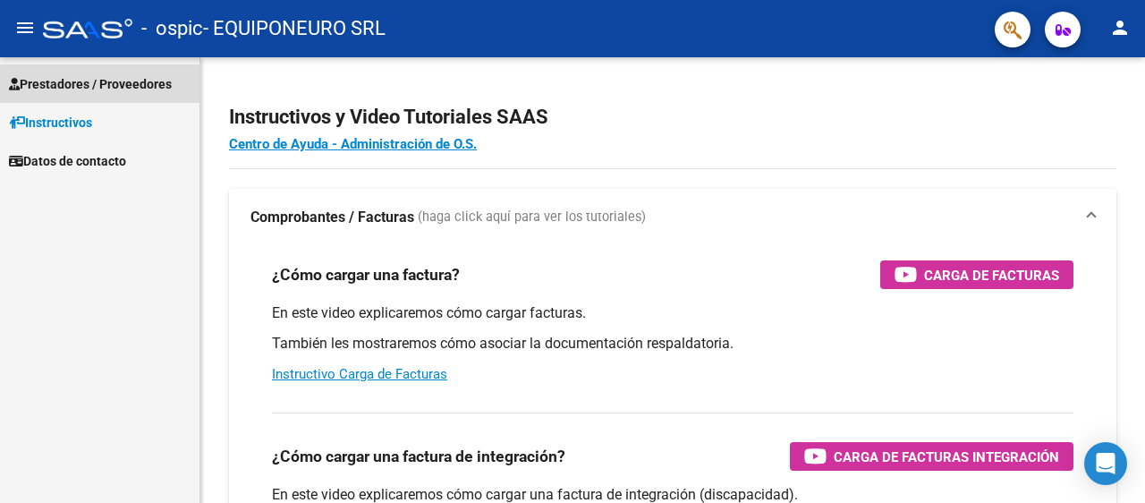
click at [77, 83] on span "Prestadores / Proveedores" at bounding box center [90, 84] width 163 height 20
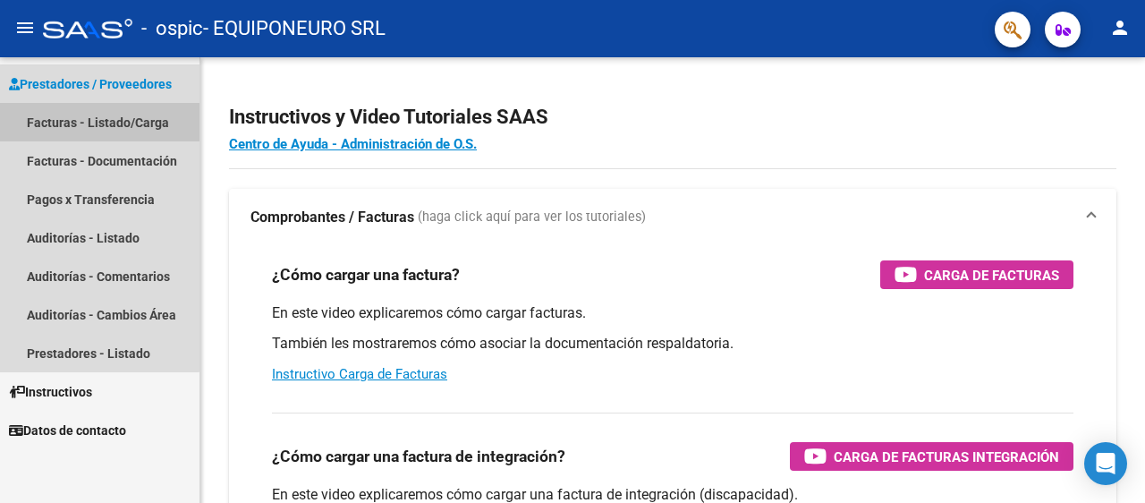
click at [68, 123] on link "Facturas - Listado/Carga" at bounding box center [100, 122] width 200 height 38
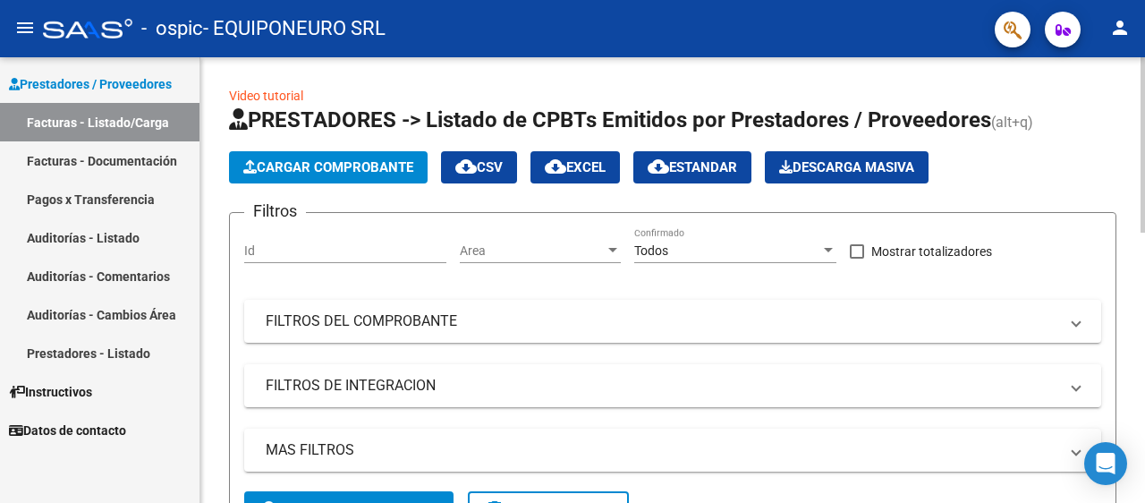
click at [336, 168] on span "Cargar Comprobante" at bounding box center [328, 167] width 170 height 16
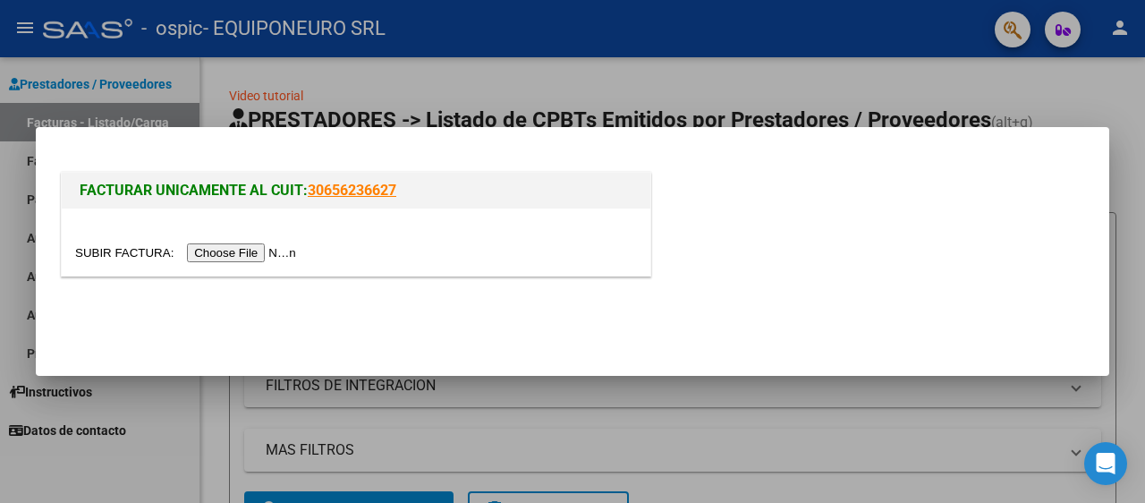
click at [247, 253] on input "file" at bounding box center [188, 252] width 226 height 19
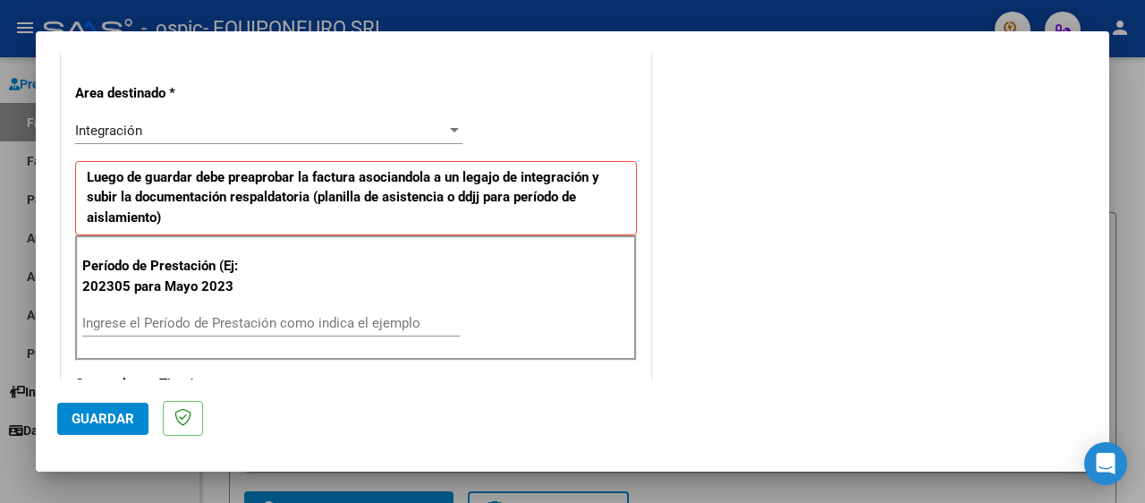
scroll to position [447, 0]
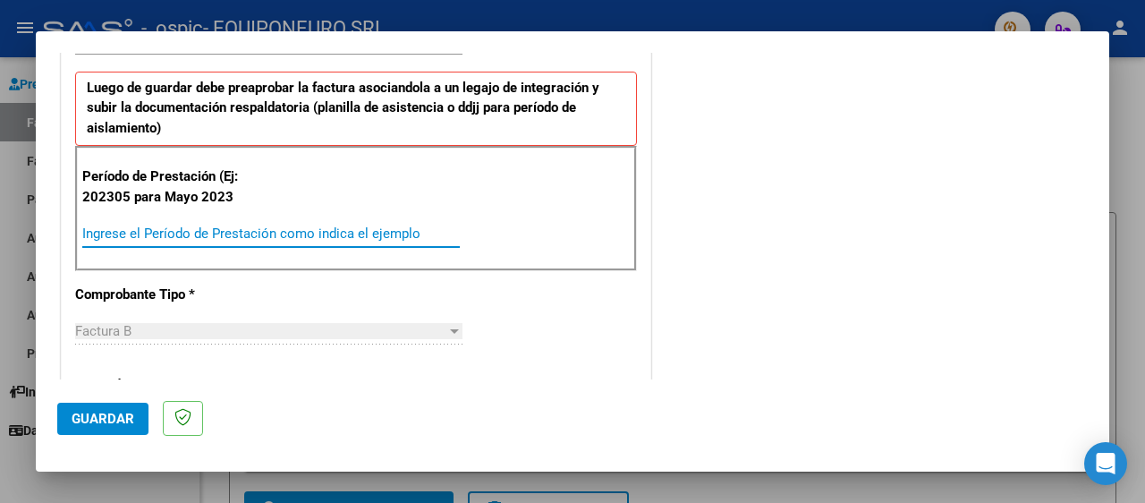
click at [106, 233] on input "Ingrese el Período de Prestación como indica el ejemplo" at bounding box center [271, 233] width 378 height 16
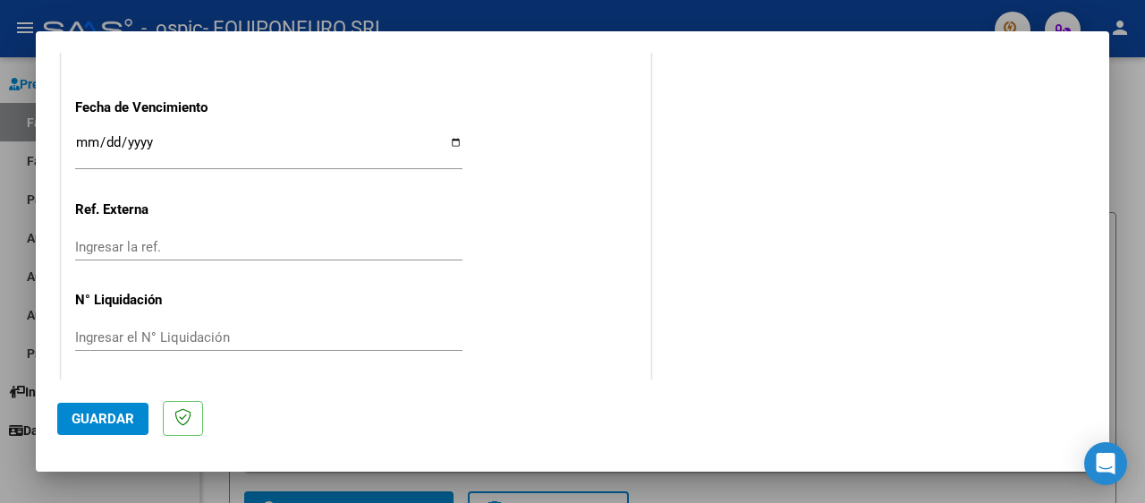
scroll to position [1253, 0]
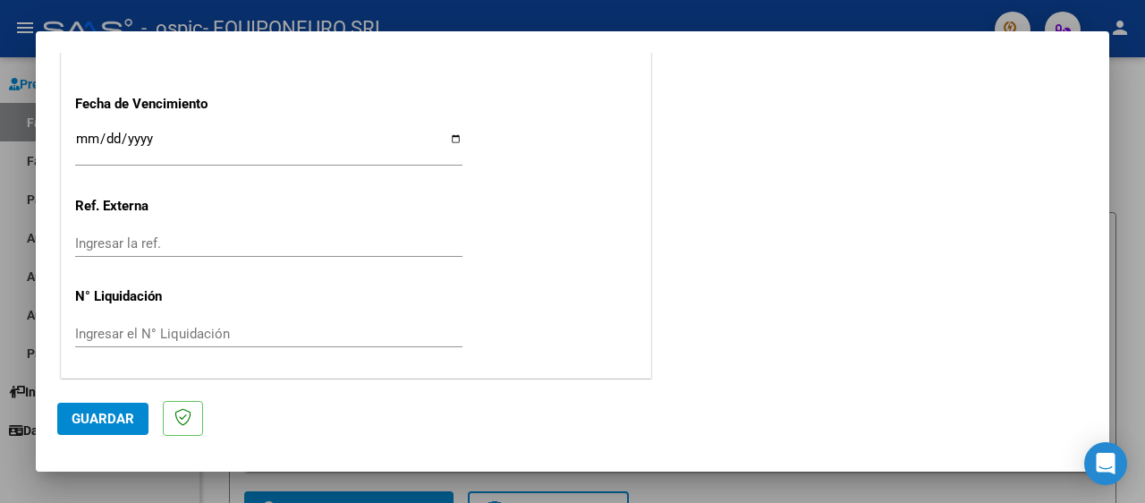
type input "202507"
click at [122, 421] on span "Guardar" at bounding box center [103, 419] width 63 height 16
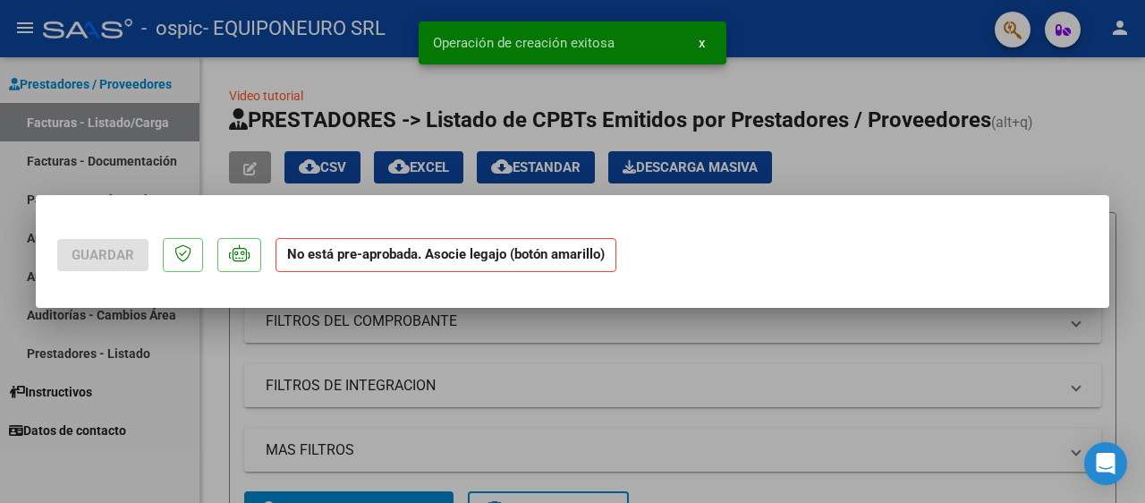
scroll to position [0, 0]
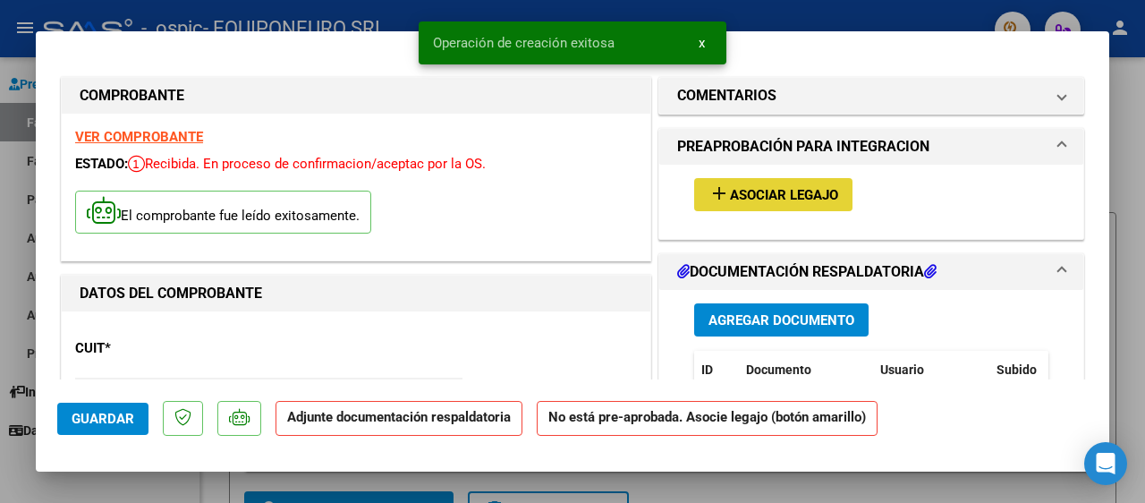
click at [744, 197] on span "Asociar Legajo" at bounding box center [784, 195] width 108 height 16
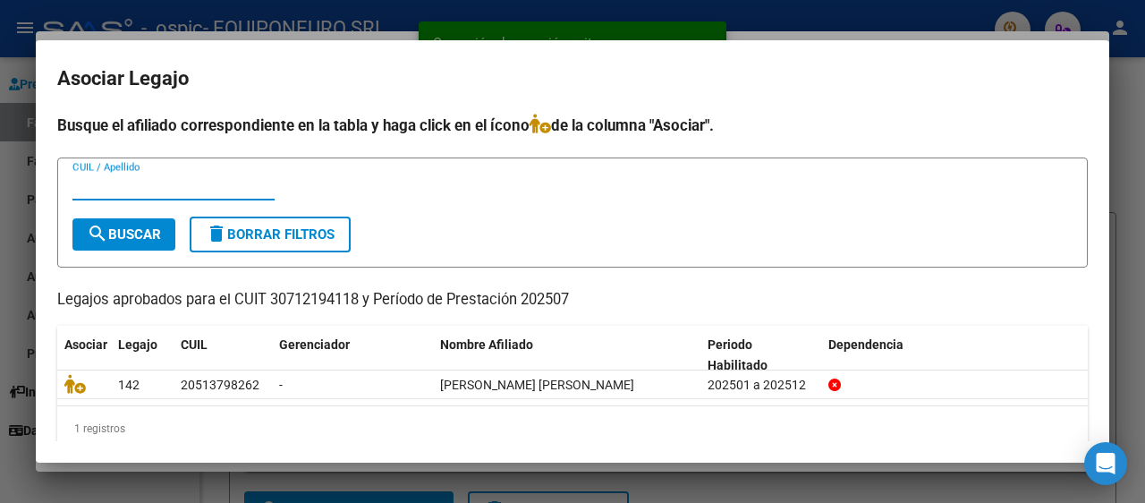
scroll to position [23, 0]
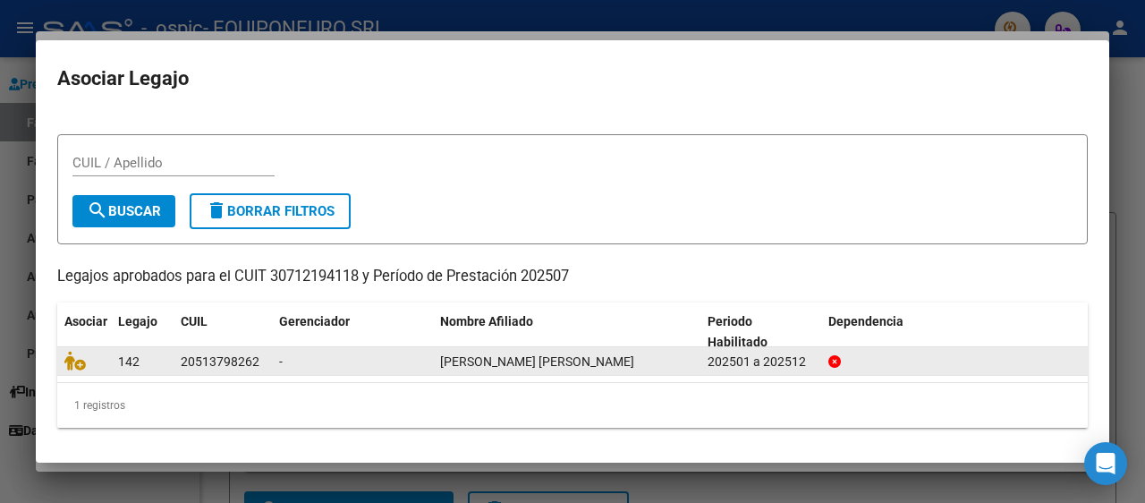
click at [385, 361] on div "-" at bounding box center [352, 362] width 147 height 21
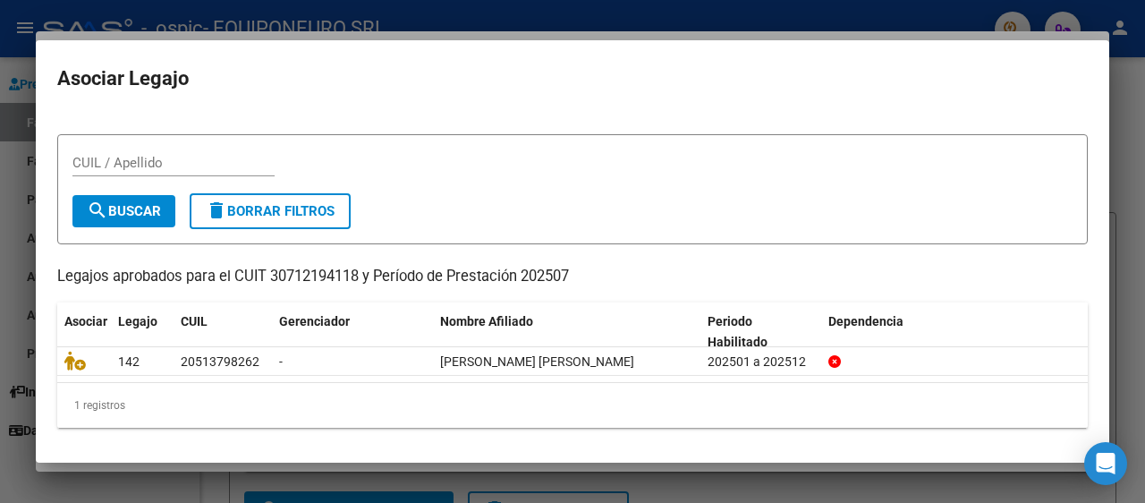
click at [122, 210] on span "search Buscar" at bounding box center [124, 211] width 74 height 16
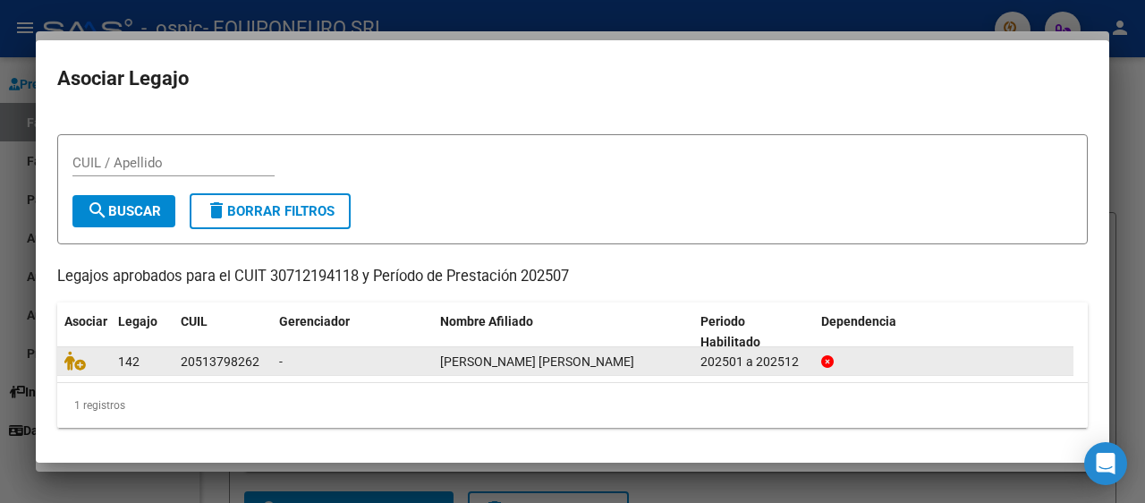
click at [460, 363] on span "[PERSON_NAME] [PERSON_NAME]" at bounding box center [537, 361] width 194 height 14
click at [897, 366] on div at bounding box center [944, 362] width 246 height 21
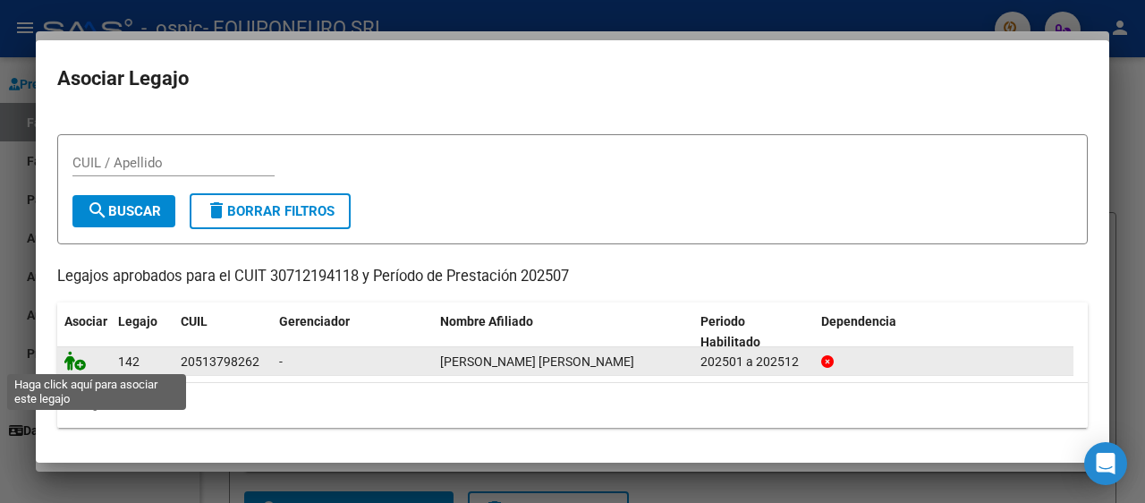
click at [77, 365] on icon at bounding box center [74, 361] width 21 height 20
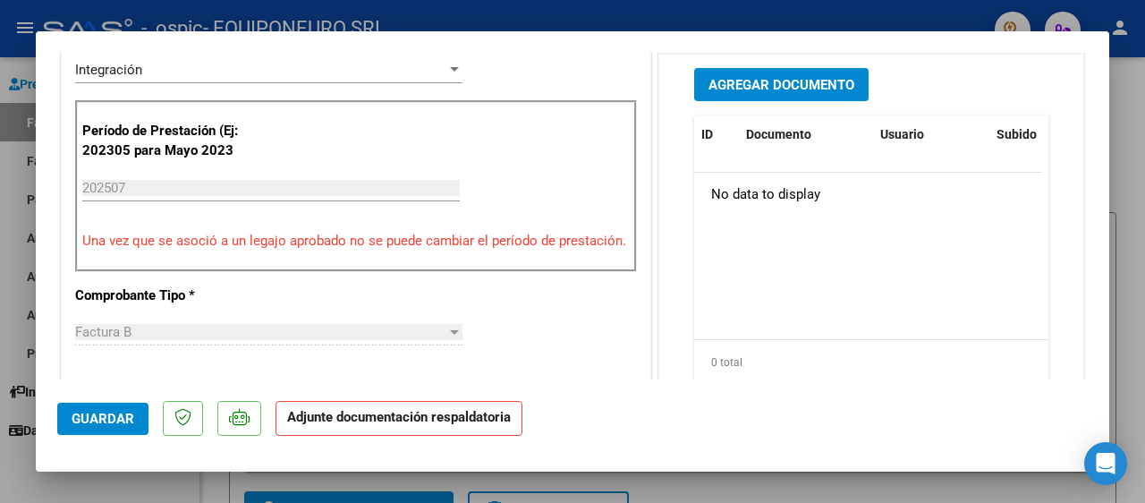
scroll to position [447, 0]
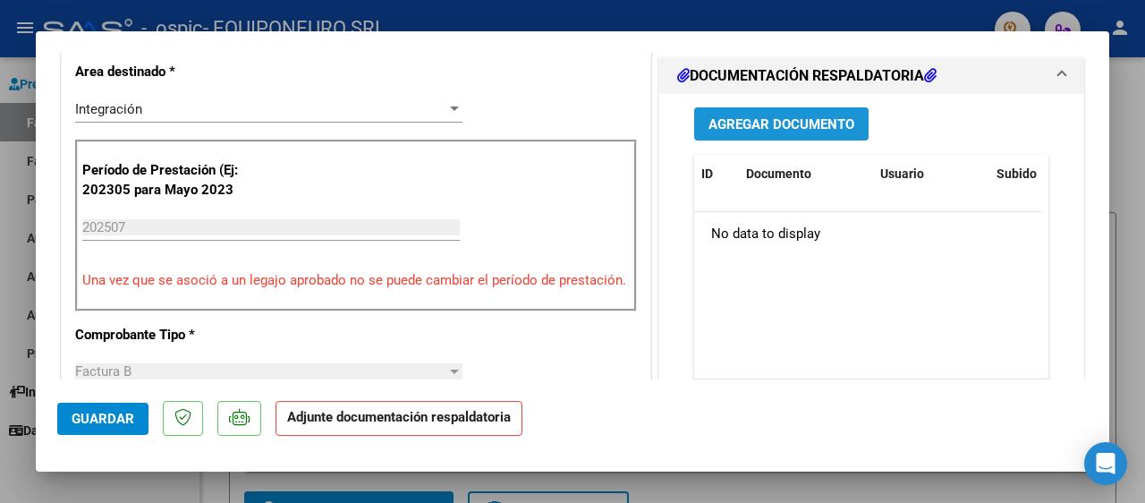
click at [785, 130] on span "Agregar Documento" at bounding box center [782, 124] width 146 height 16
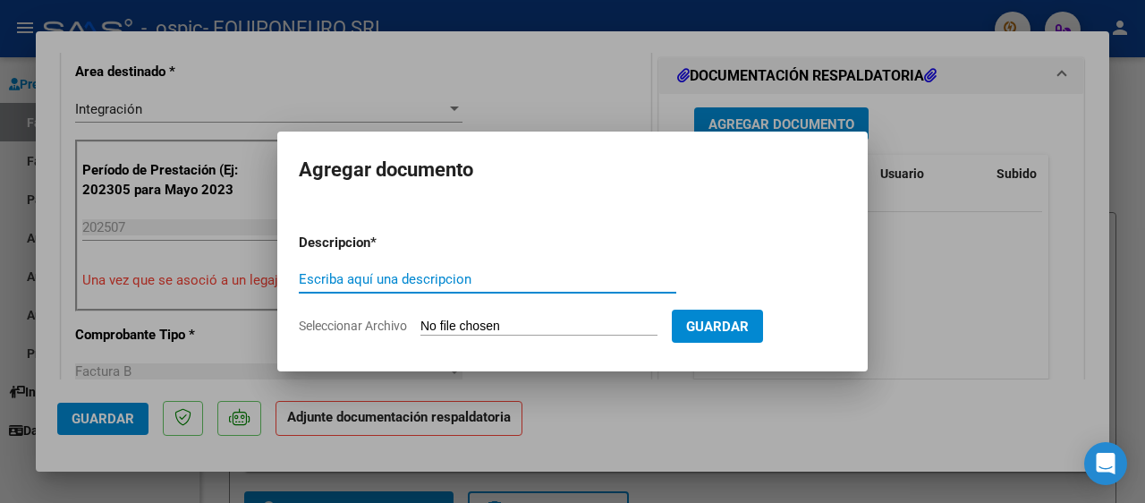
click at [338, 281] on input "Escriba aquí una descripcion" at bounding box center [488, 279] width 378 height 16
type input "PLANILLA ASISTENCIA"
click at [613, 325] on input "Seleccionar Archivo" at bounding box center [539, 327] width 237 height 17
type input "C:\fakepath\[PERSON_NAME] ASIST.pdf"
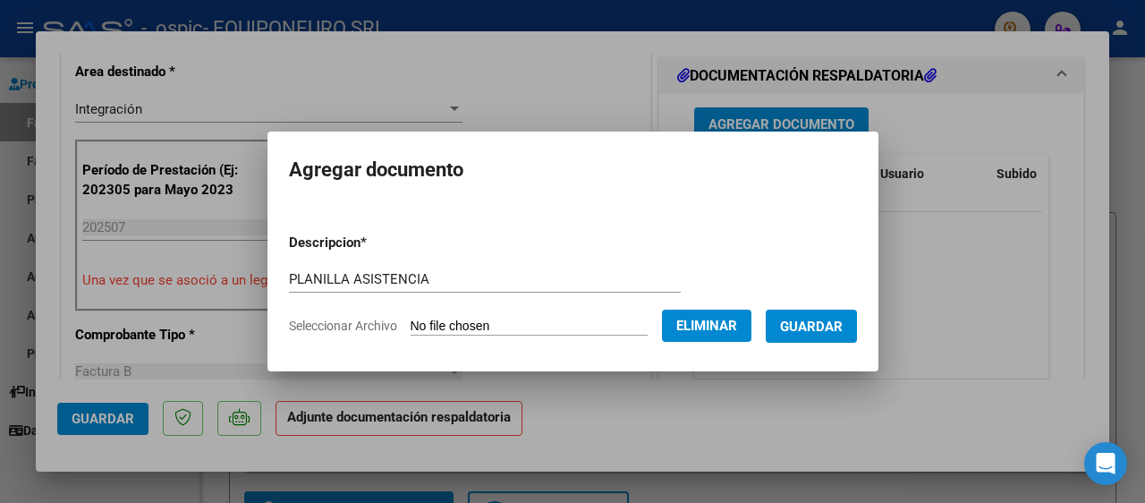
click at [816, 328] on span "Guardar" at bounding box center [811, 327] width 63 height 16
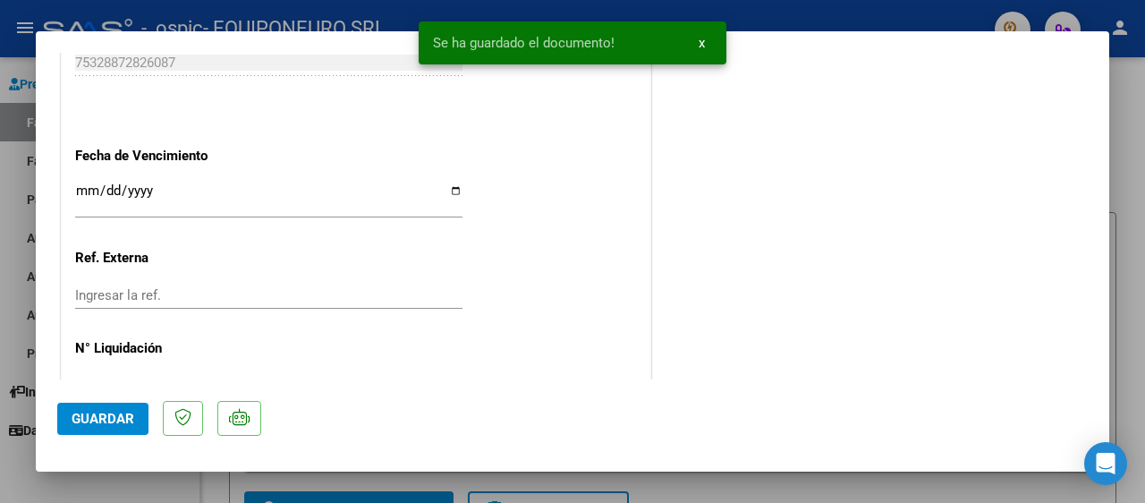
scroll to position [1293, 0]
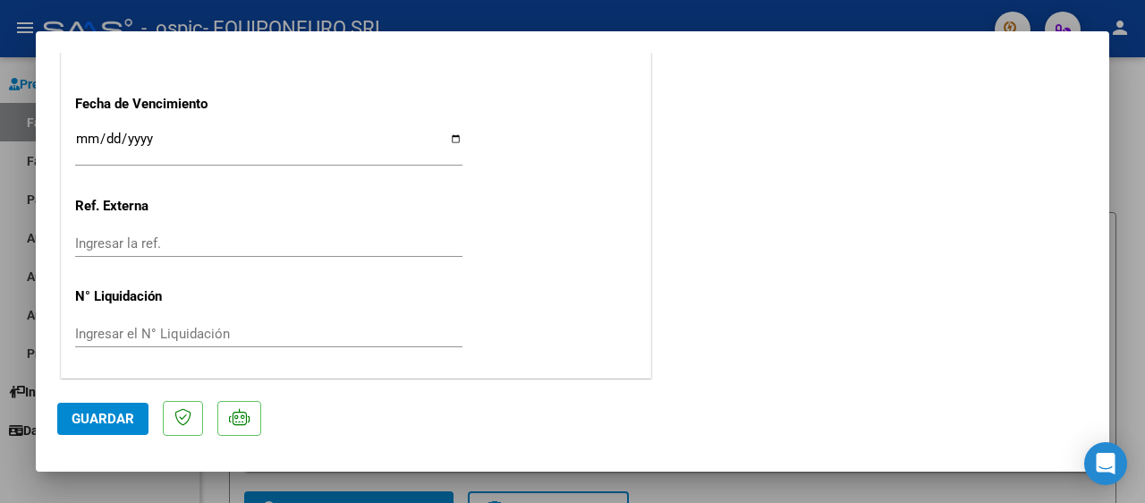
click at [105, 427] on button "Guardar" at bounding box center [102, 419] width 91 height 32
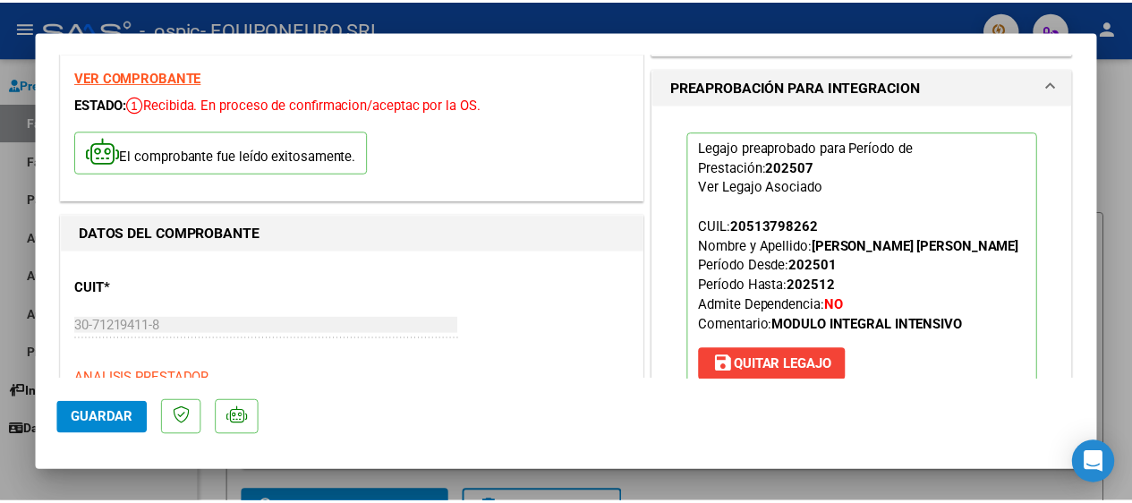
scroll to position [0, 0]
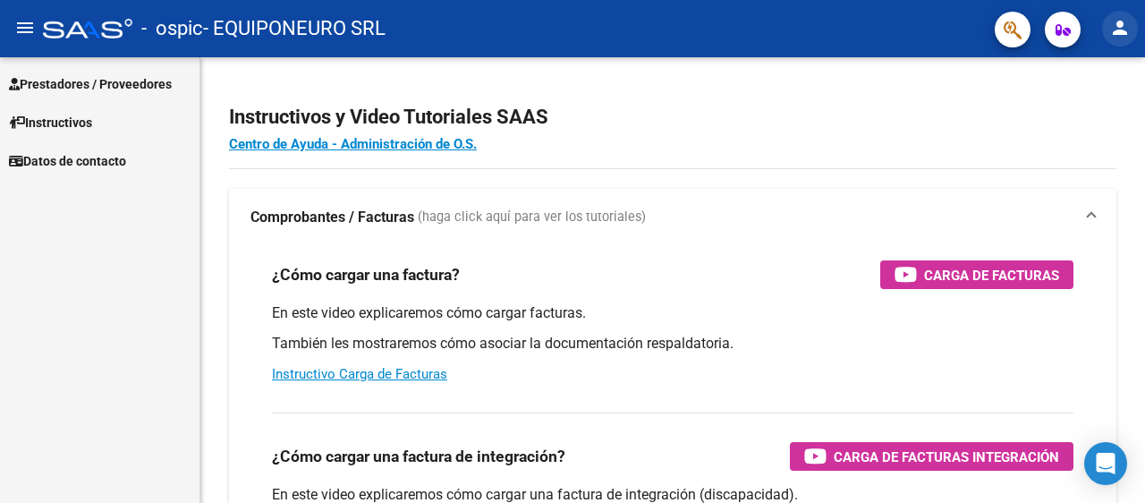
click at [1120, 30] on mat-icon "person" at bounding box center [1119, 27] width 21 height 21
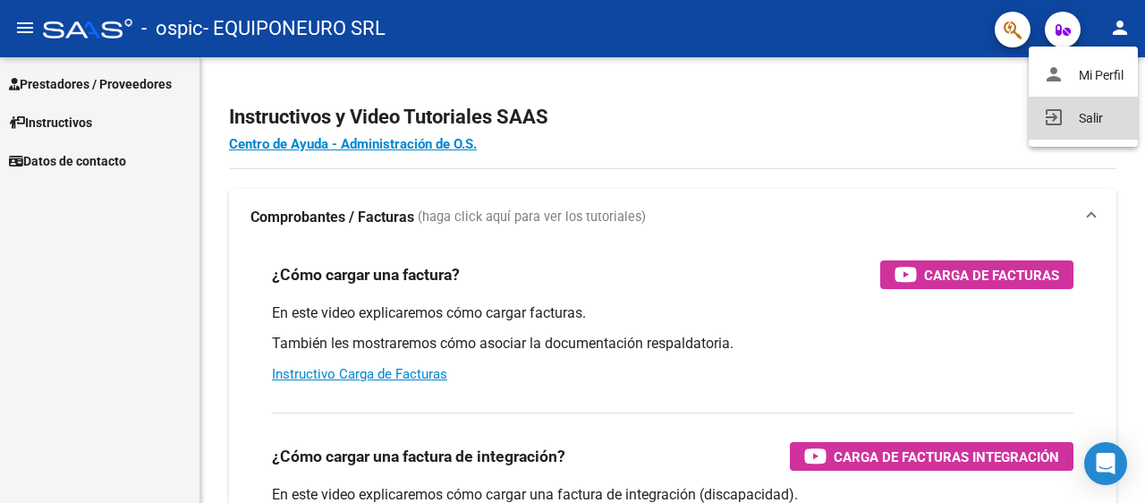
click at [1092, 121] on button "exit_to_app Salir" at bounding box center [1083, 118] width 109 height 43
